Goal: Find specific page/section: Find specific page/section

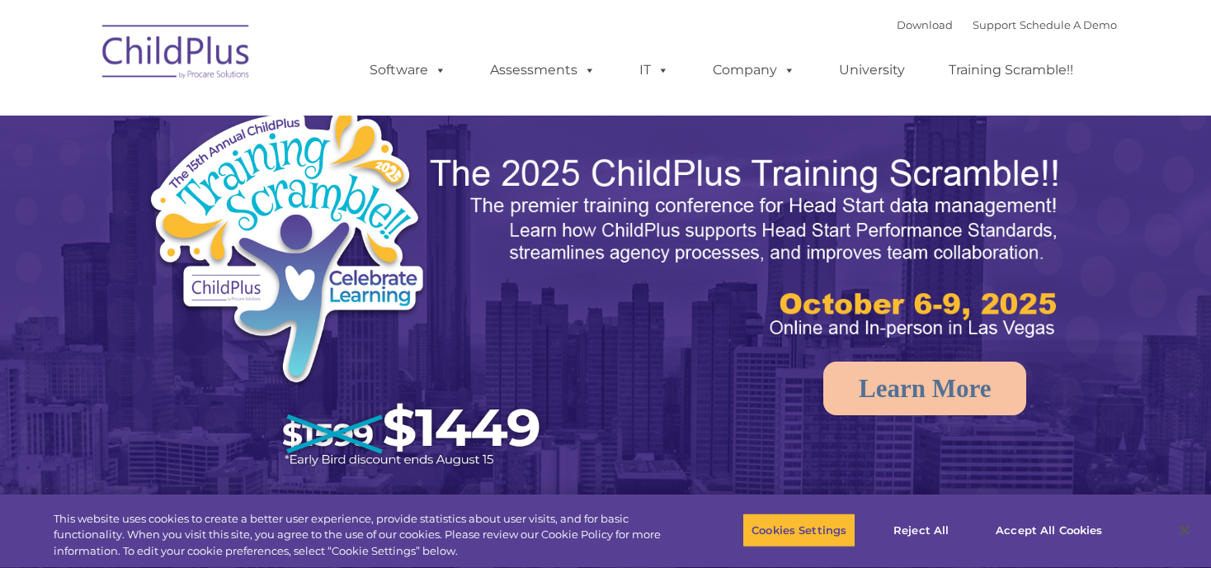
select select "MEDIUM"
click at [206, 55] on img at bounding box center [176, 54] width 165 height 82
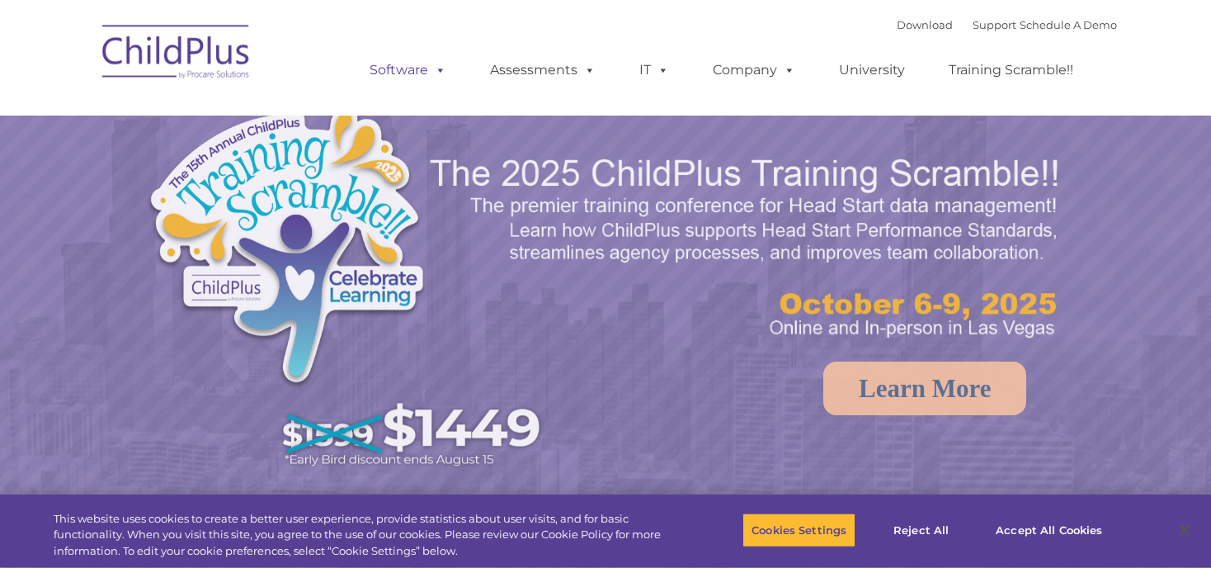
select select "MEDIUM"
